Goal: Find specific fact: Find specific fact

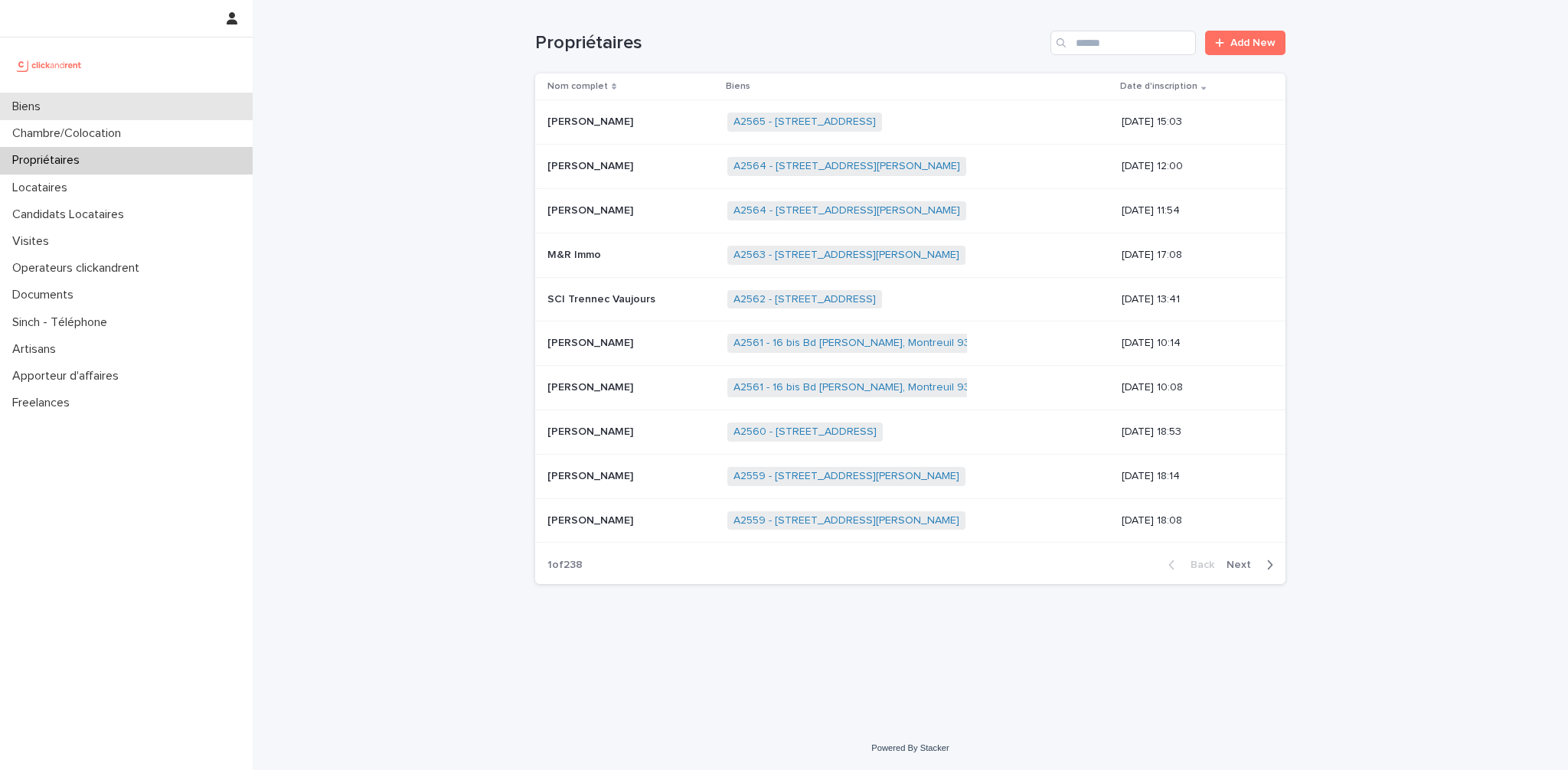
click at [45, 99] on p "Biens" at bounding box center [30, 106] width 46 height 14
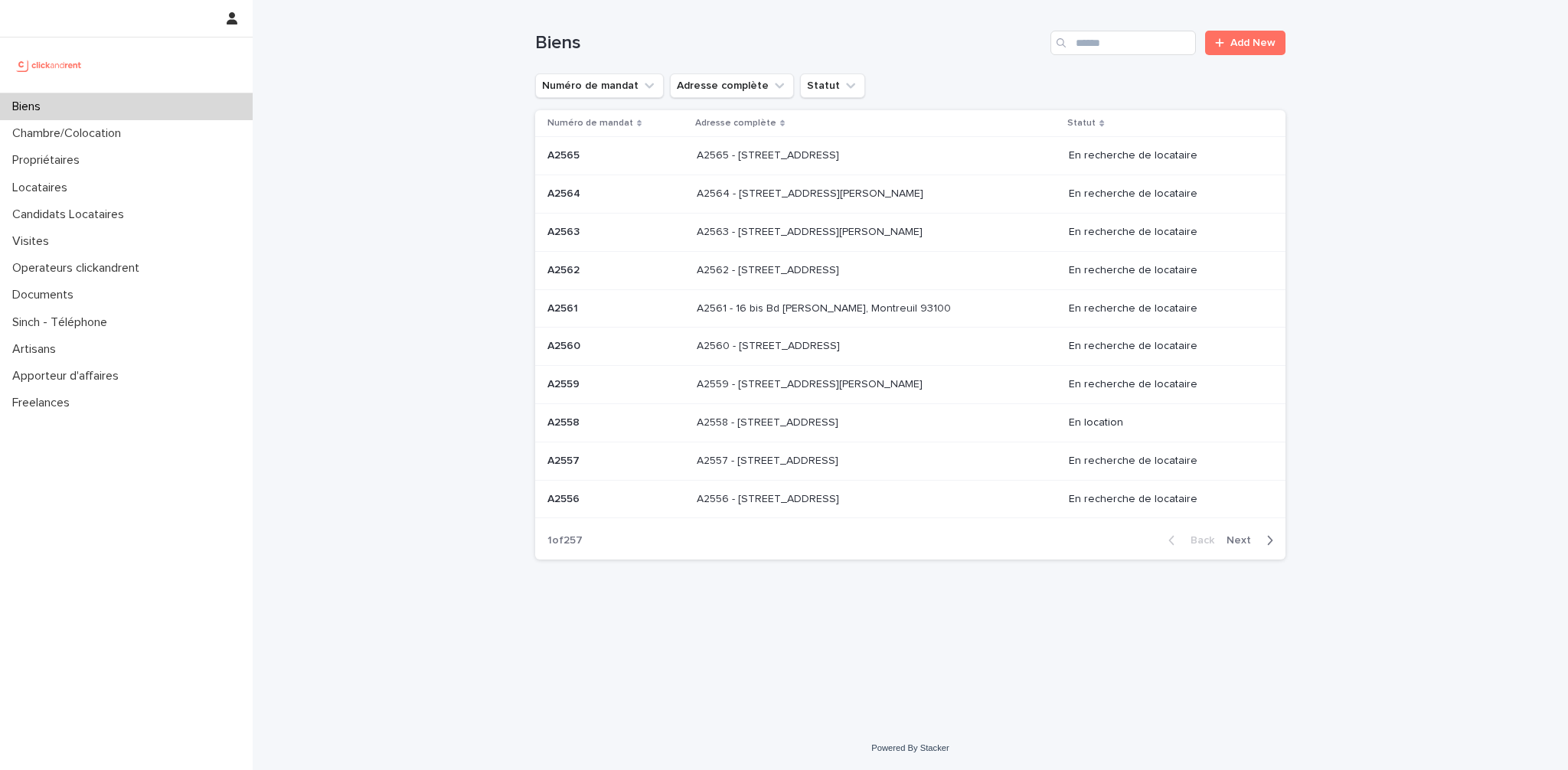
click at [666, 228] on p at bounding box center [615, 233] width 137 height 13
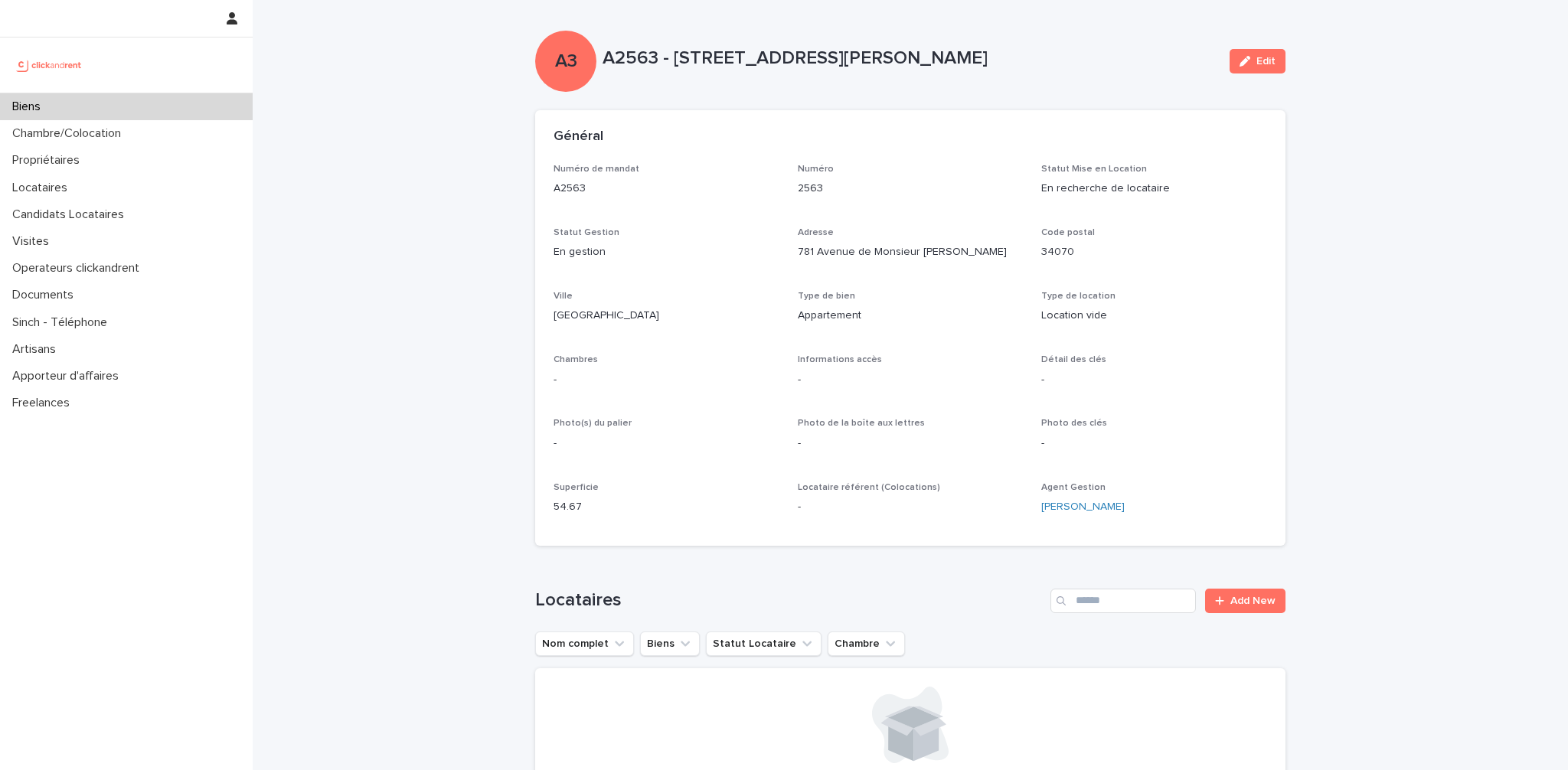
drag, startPoint x: 673, startPoint y: 51, endPoint x: 1095, endPoint y: 56, distance: 422.0
click at [1095, 56] on p "A2563 - [STREET_ADDRESS][PERSON_NAME]" at bounding box center [910, 58] width 615 height 22
copy p "781 Avenue de Monsieur [PERSON_NAME], [GEOGRAPHIC_DATA]"
click at [683, 74] on div "A2563 - [STREET_ADDRESS][PERSON_NAME]" at bounding box center [910, 62] width 615 height 29
drag, startPoint x: 675, startPoint y: 56, endPoint x: 1120, endPoint y: 70, distance: 445.2
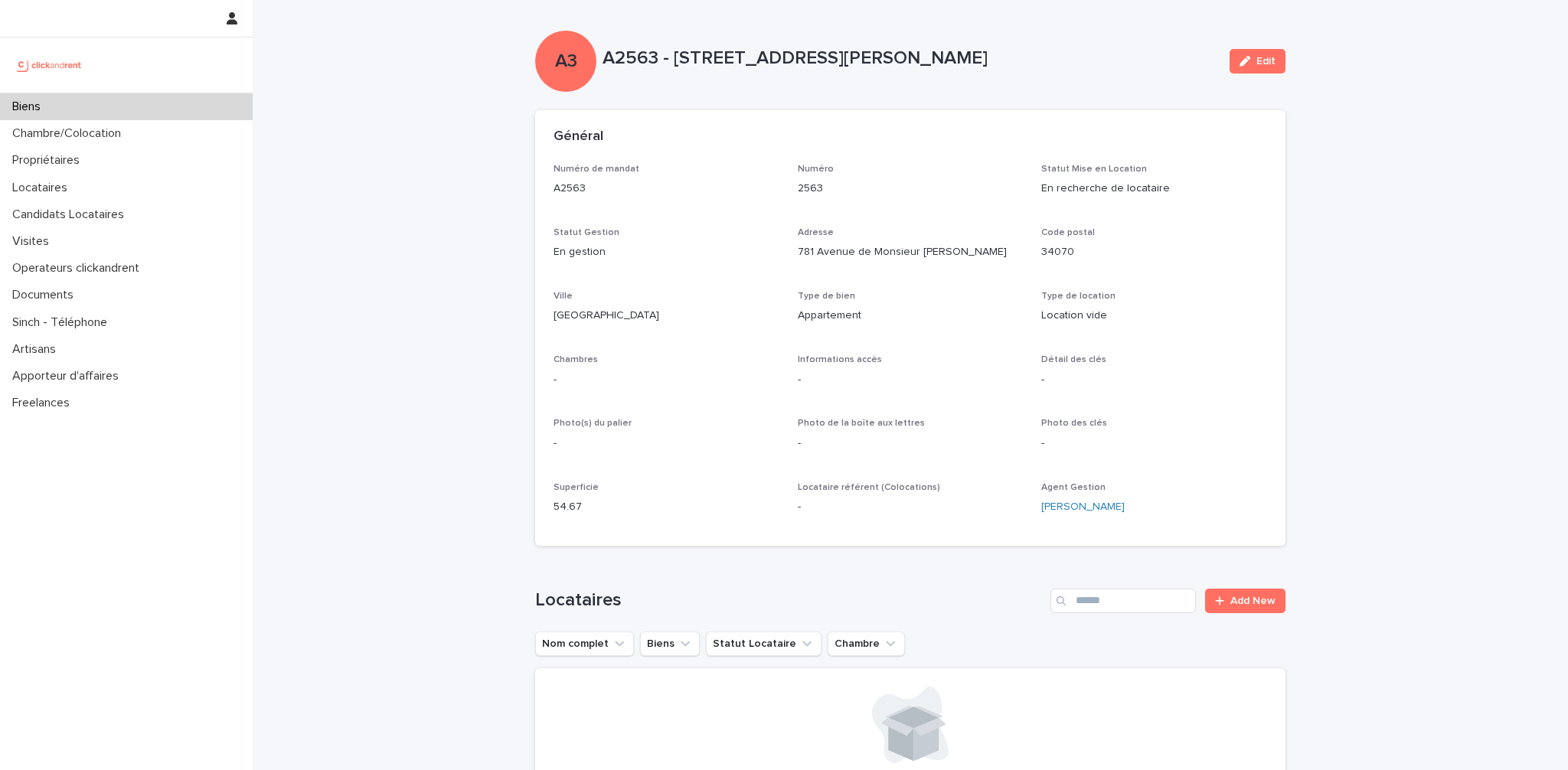
click at [1120, 70] on div "A2563 - [STREET_ADDRESS][PERSON_NAME]" at bounding box center [910, 62] width 615 height 29
copy p "781 Avenue de Monsieur [PERSON_NAME], [GEOGRAPHIC_DATA]"
